Goal: Task Accomplishment & Management: Manage account settings

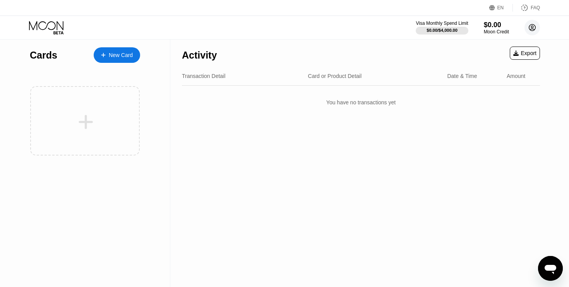
click at [530, 30] on icon at bounding box center [532, 27] width 7 height 7
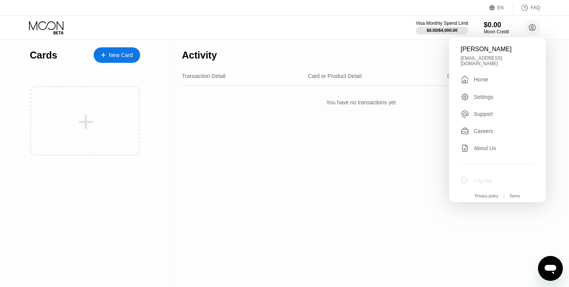
click at [494, 176] on div "Log out" at bounding box center [498, 180] width 74 height 9
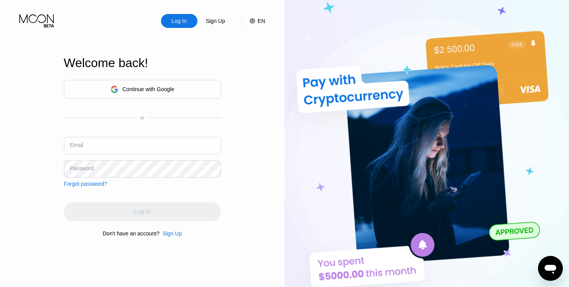
click at [101, 147] on input "text" at bounding box center [142, 145] width 157 height 17
click at [130, 147] on input "text" at bounding box center [142, 145] width 157 height 17
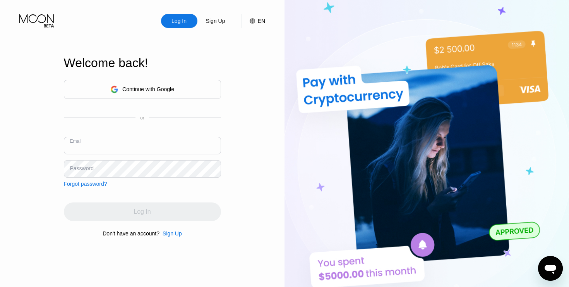
click at [130, 147] on input "text" at bounding box center [142, 145] width 157 height 17
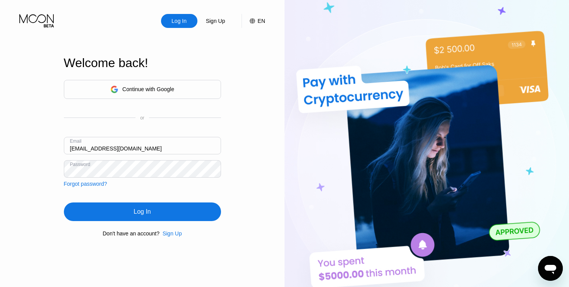
click at [146, 209] on div "Log In" at bounding box center [142, 212] width 17 height 8
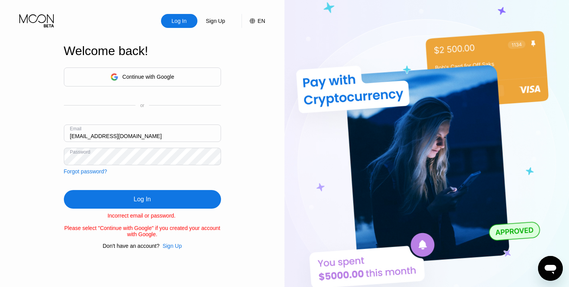
click at [137, 204] on div "Log In" at bounding box center [142, 199] width 157 height 19
click at [156, 140] on input "mariamilliams031@gmail.com" at bounding box center [142, 132] width 157 height 17
paste input "loripretty80"
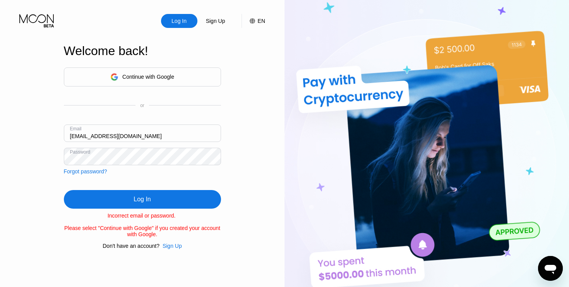
type input "loripretty80@gmail.com"
click at [130, 197] on div "Log In" at bounding box center [142, 199] width 157 height 19
click at [127, 203] on div "Log In" at bounding box center [142, 199] width 157 height 19
click at [134, 200] on div "Log In" at bounding box center [142, 199] width 17 height 8
